Goal: Task Accomplishment & Management: Manage account settings

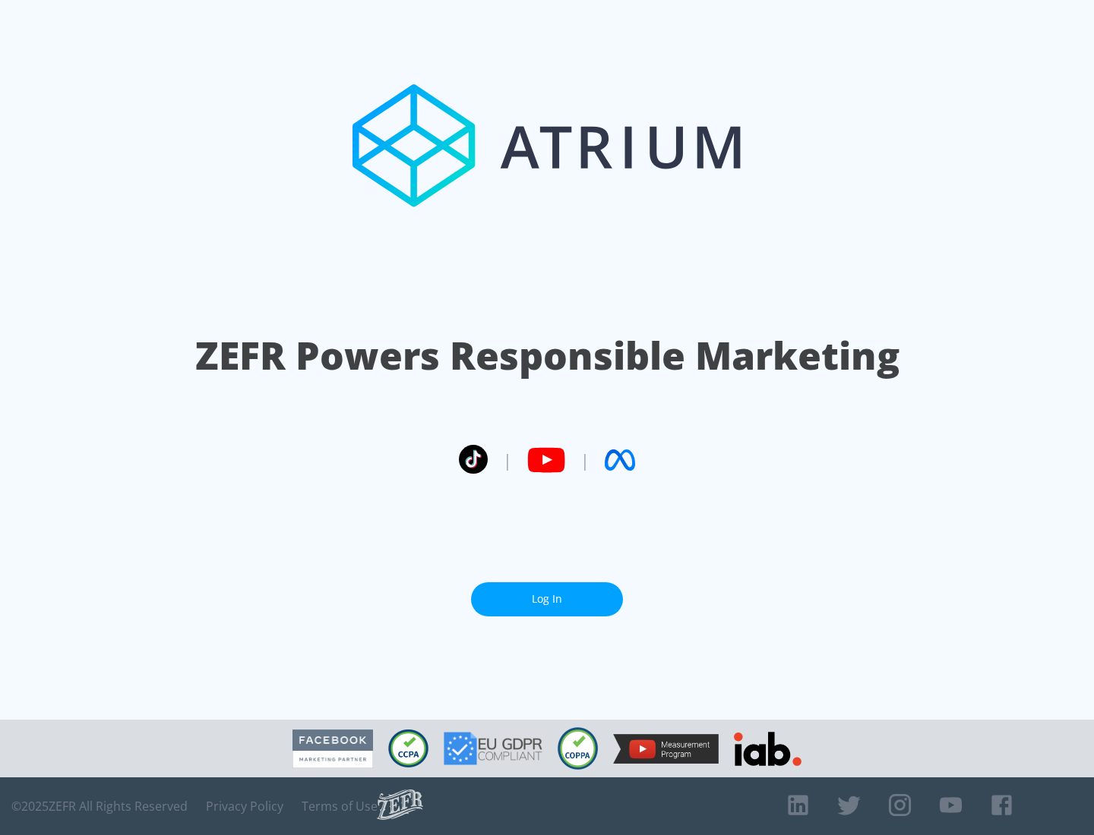
click at [547, 599] on link "Log In" at bounding box center [547, 599] width 152 height 34
